Goal: Information Seeking & Learning: Learn about a topic

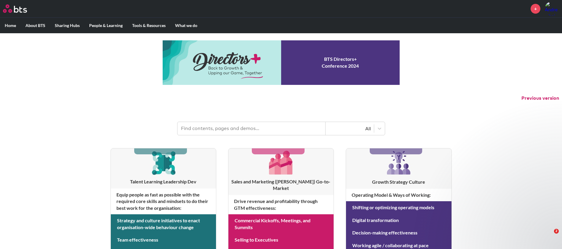
click at [242, 59] on link at bounding box center [281, 62] width 237 height 44
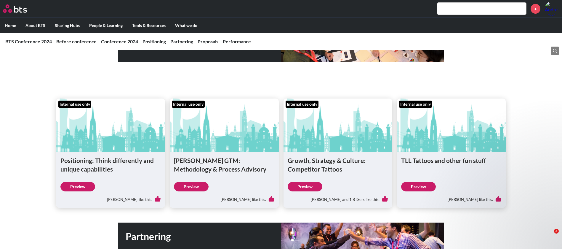
scroll to position [920, 0]
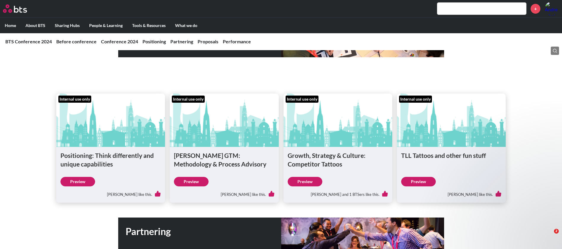
click at [82, 178] on link "Preview" at bounding box center [77, 181] width 35 height 9
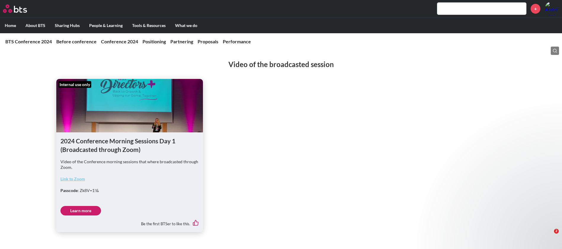
scroll to position [511, 0]
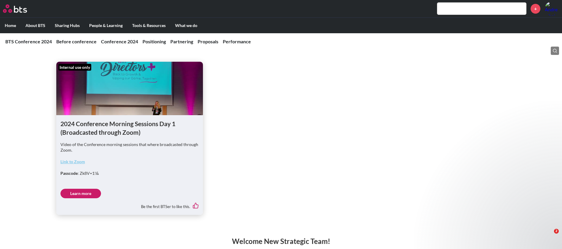
click at [78, 194] on link "Learn more" at bounding box center [80, 193] width 41 height 9
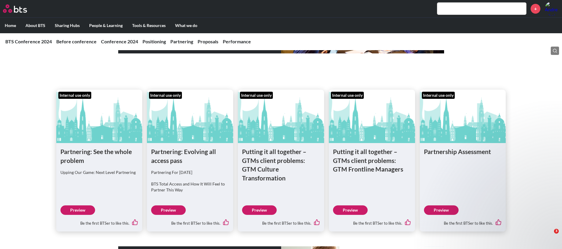
scroll to position [1147, 0]
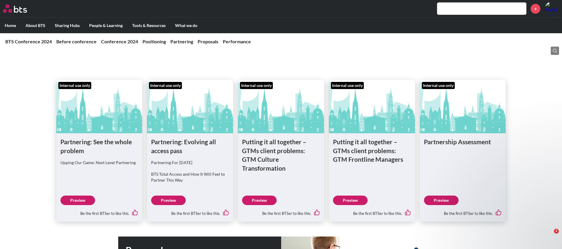
click at [84, 200] on link "Preview" at bounding box center [77, 199] width 35 height 9
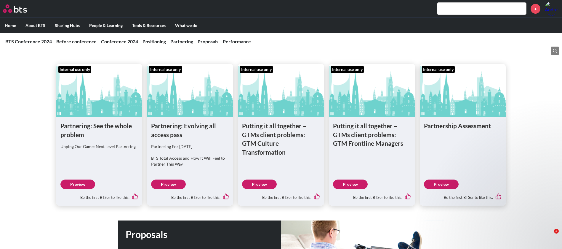
scroll to position [1165, 0]
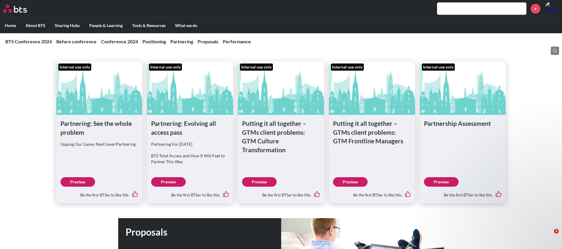
click at [353, 180] on link "Preview" at bounding box center [350, 181] width 35 height 9
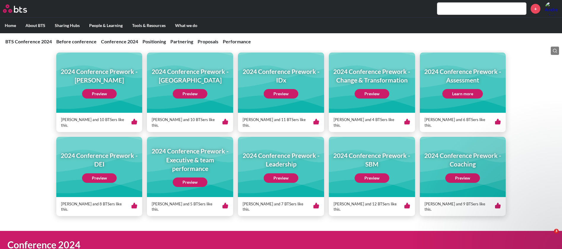
scroll to position [0, 0]
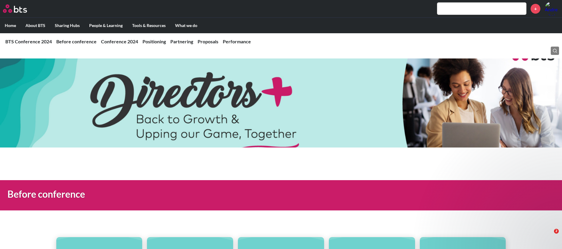
click at [11, 25] on label "Home" at bounding box center [10, 25] width 21 height 15
click at [0, 0] on input "Home" at bounding box center [0, 0] width 0 height 0
